Goal: Information Seeking & Learning: Learn about a topic

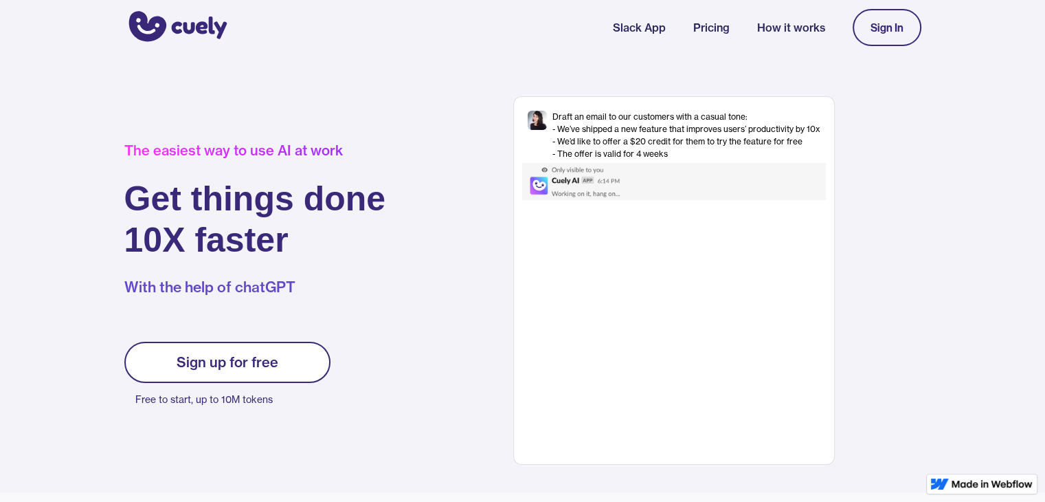
click at [192, 362] on div "Sign up for free" at bounding box center [228, 362] width 102 height 16
drag, startPoint x: 738, startPoint y: 24, endPoint x: 718, endPoint y: 28, distance: 20.4
click at [718, 28] on nav "Slack App Pricing How it works Sign In" at bounding box center [767, 27] width 309 height 51
click at [718, 28] on link "Pricing" at bounding box center [712, 27] width 36 height 16
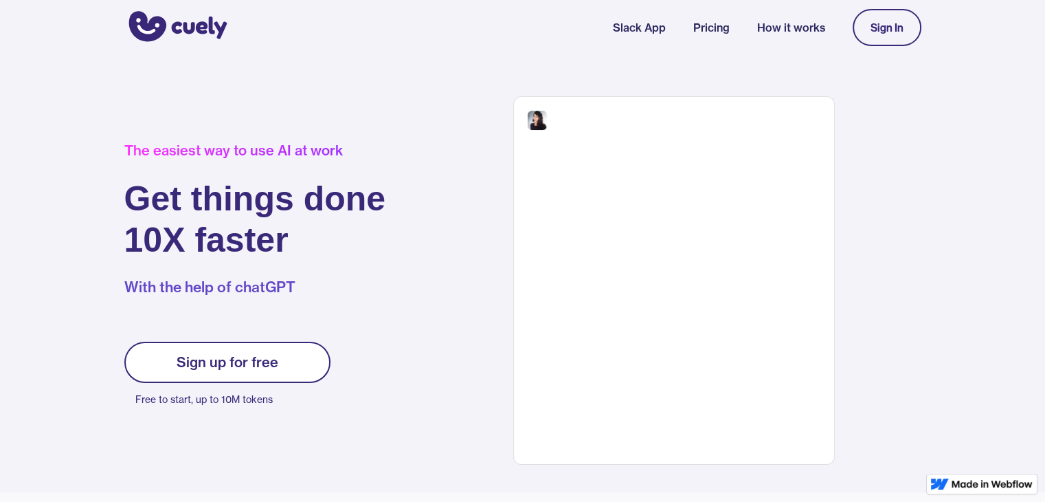
click at [718, 28] on link "Pricing" at bounding box center [712, 27] width 36 height 16
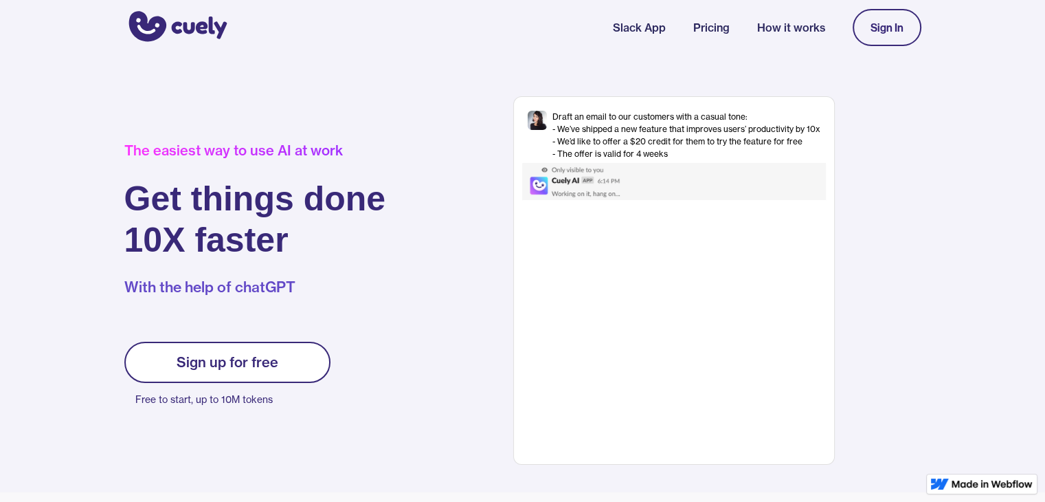
click at [705, 28] on link "Pricing" at bounding box center [712, 27] width 36 height 16
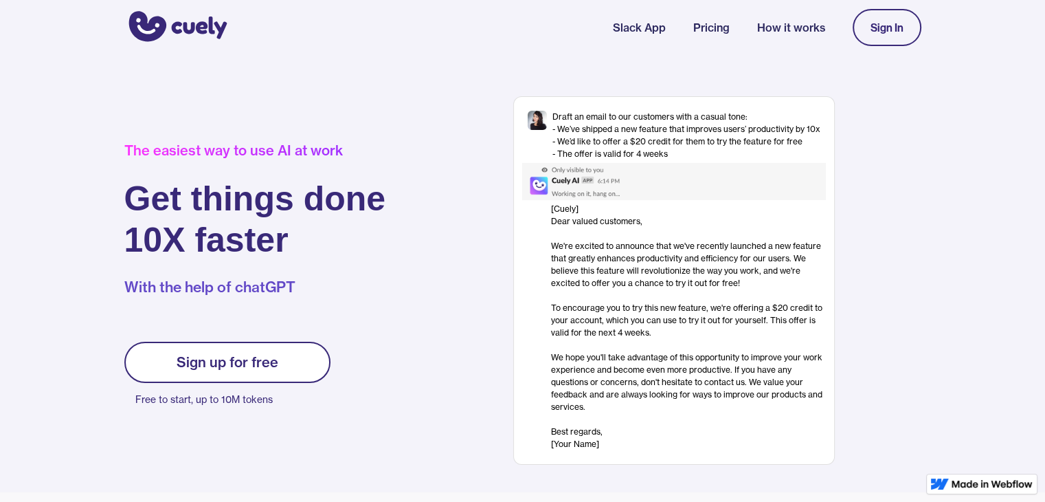
drag, startPoint x: 1048, startPoint y: 19, endPoint x: 1001, endPoint y: -27, distance: 66.1
click at [1001, 0] on html "Slack App Pricing How it works Sign In The easiest way to use AI at work Get th…" at bounding box center [522, 251] width 1045 height 502
click at [708, 27] on link "Pricing" at bounding box center [712, 27] width 36 height 16
click at [201, 363] on div "Sign up for free" at bounding box center [228, 362] width 102 height 16
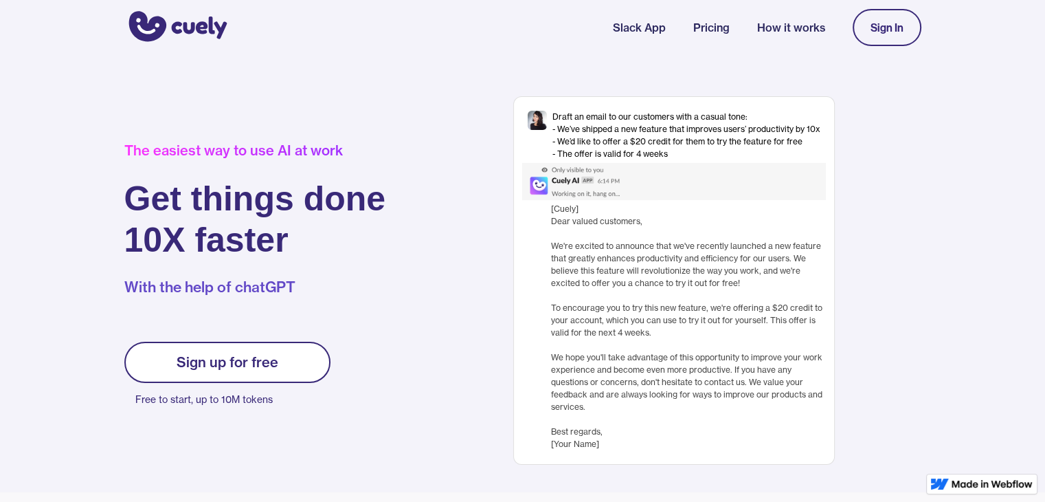
click at [201, 363] on div "Sign up for free" at bounding box center [228, 362] width 102 height 16
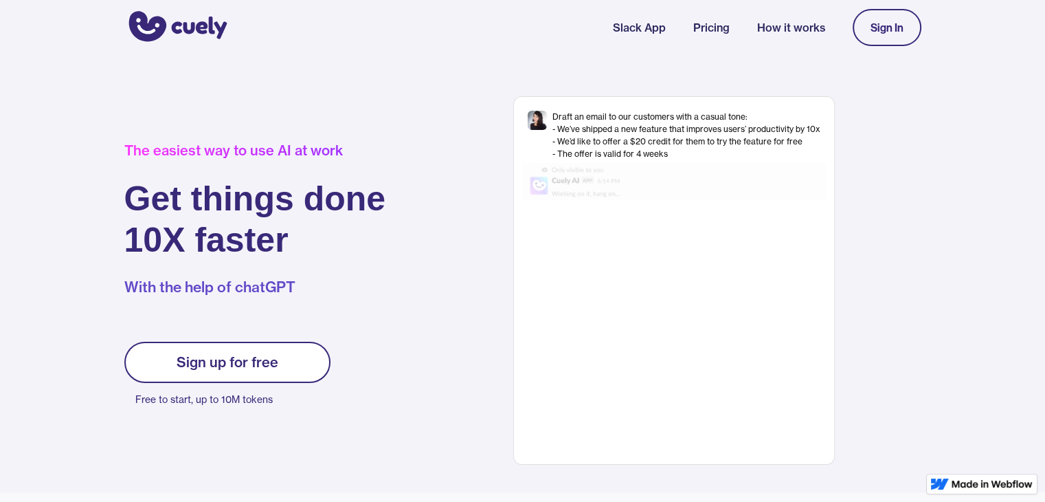
click at [201, 363] on div "Sign up for free" at bounding box center [228, 362] width 102 height 16
click at [246, 366] on div "Sign up for free" at bounding box center [228, 362] width 102 height 16
click at [187, 25] on img "home" at bounding box center [175, 27] width 103 height 37
